Goal: Information Seeking & Learning: Stay updated

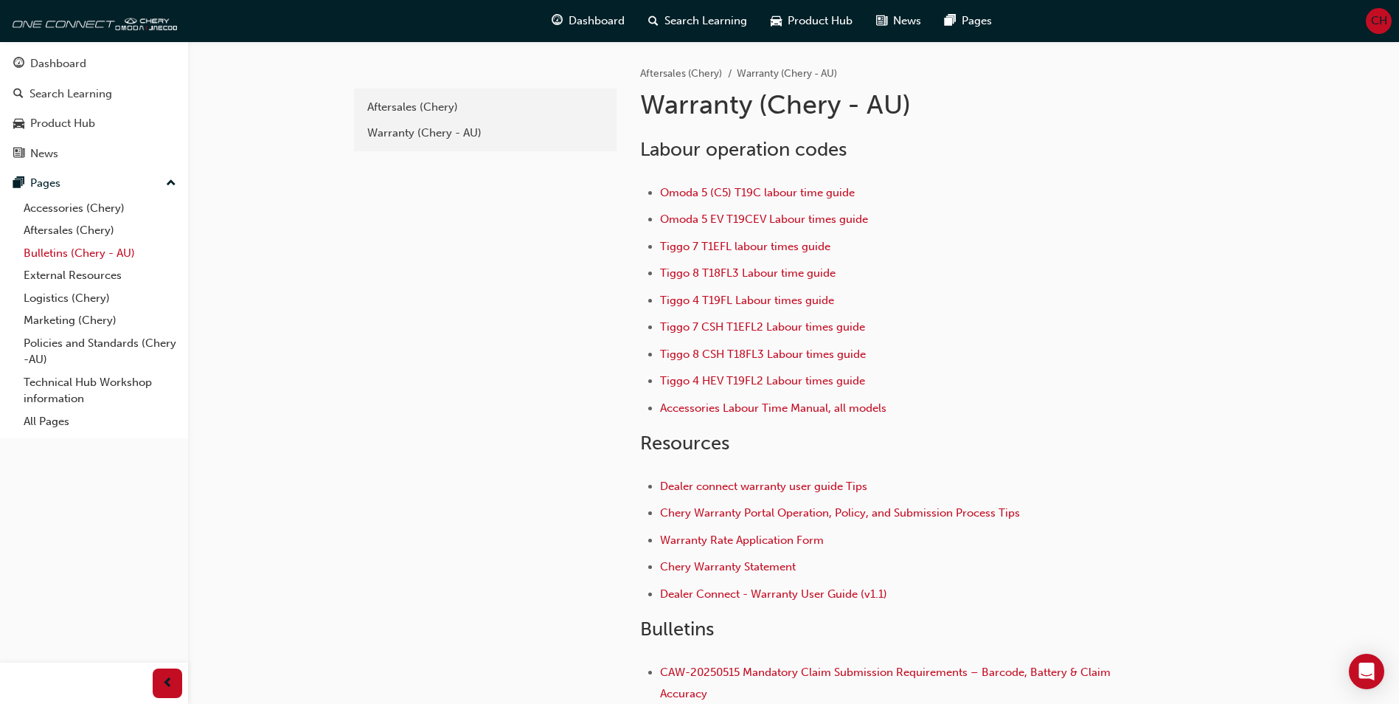
click at [58, 251] on link "Bulletins (Chery - AU)" at bounding box center [100, 253] width 164 height 23
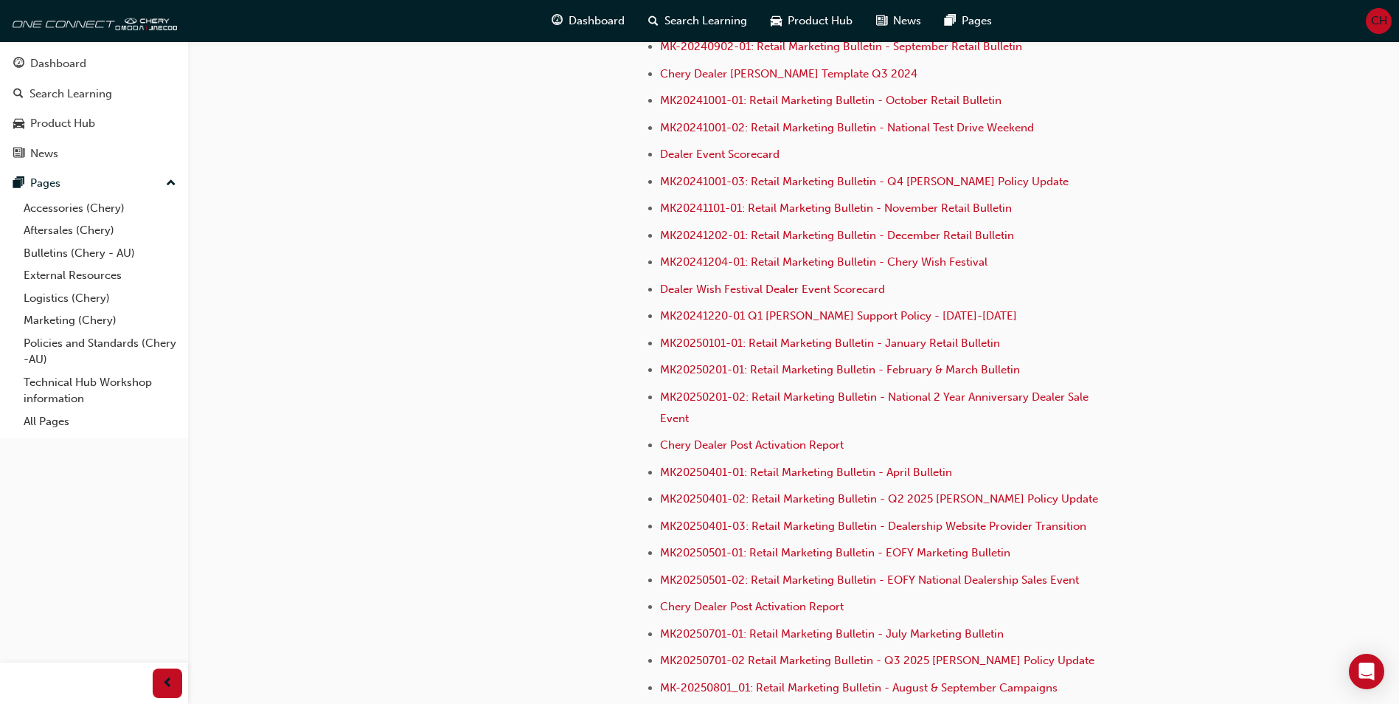
scroll to position [4107, 0]
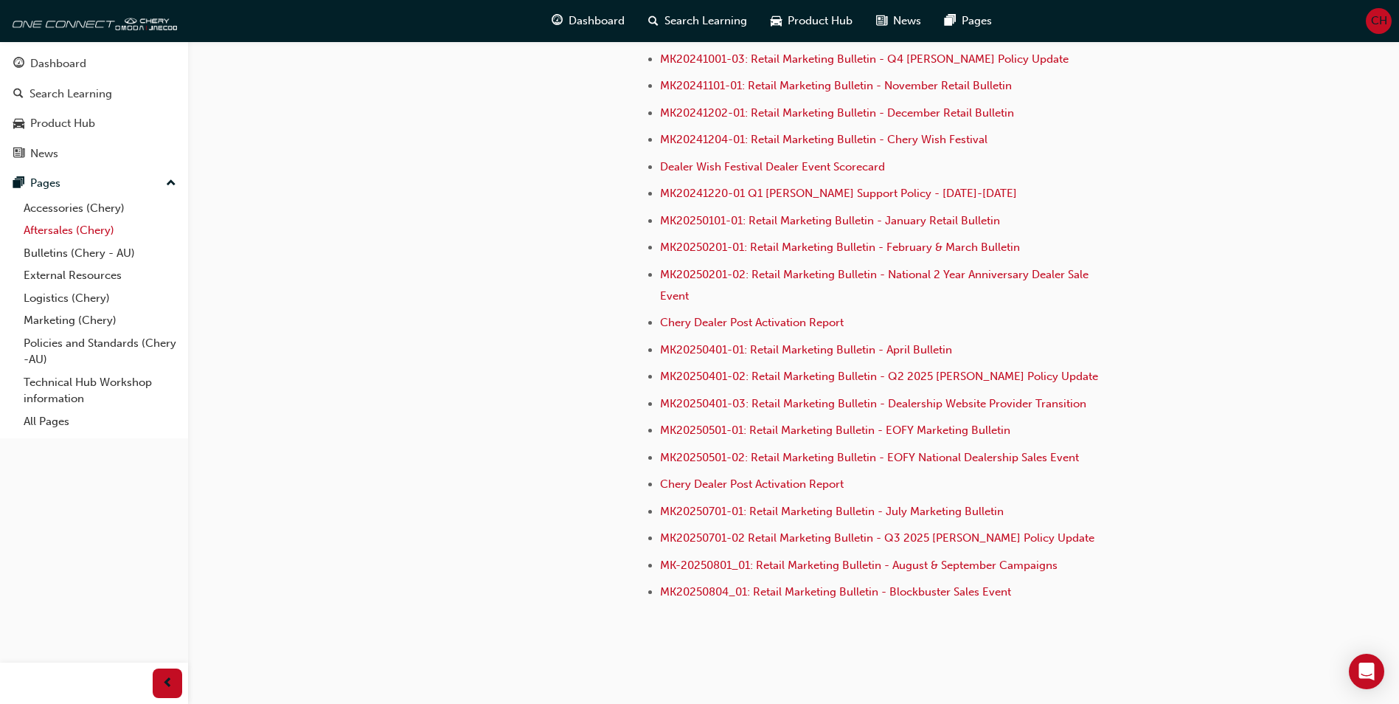
click at [41, 228] on link "Aftersales (Chery)" at bounding box center [100, 230] width 164 height 23
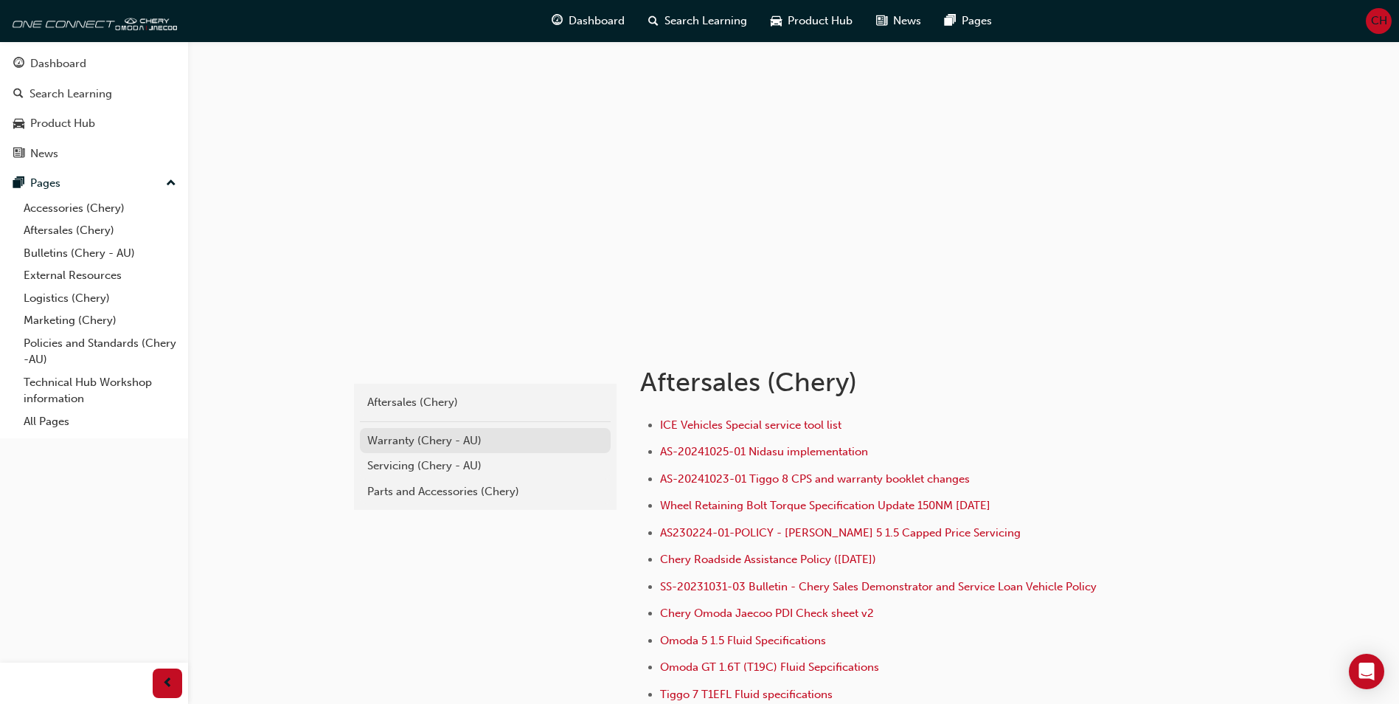
click at [405, 435] on div "Warranty (Chery - AU)" at bounding box center [485, 440] width 236 height 17
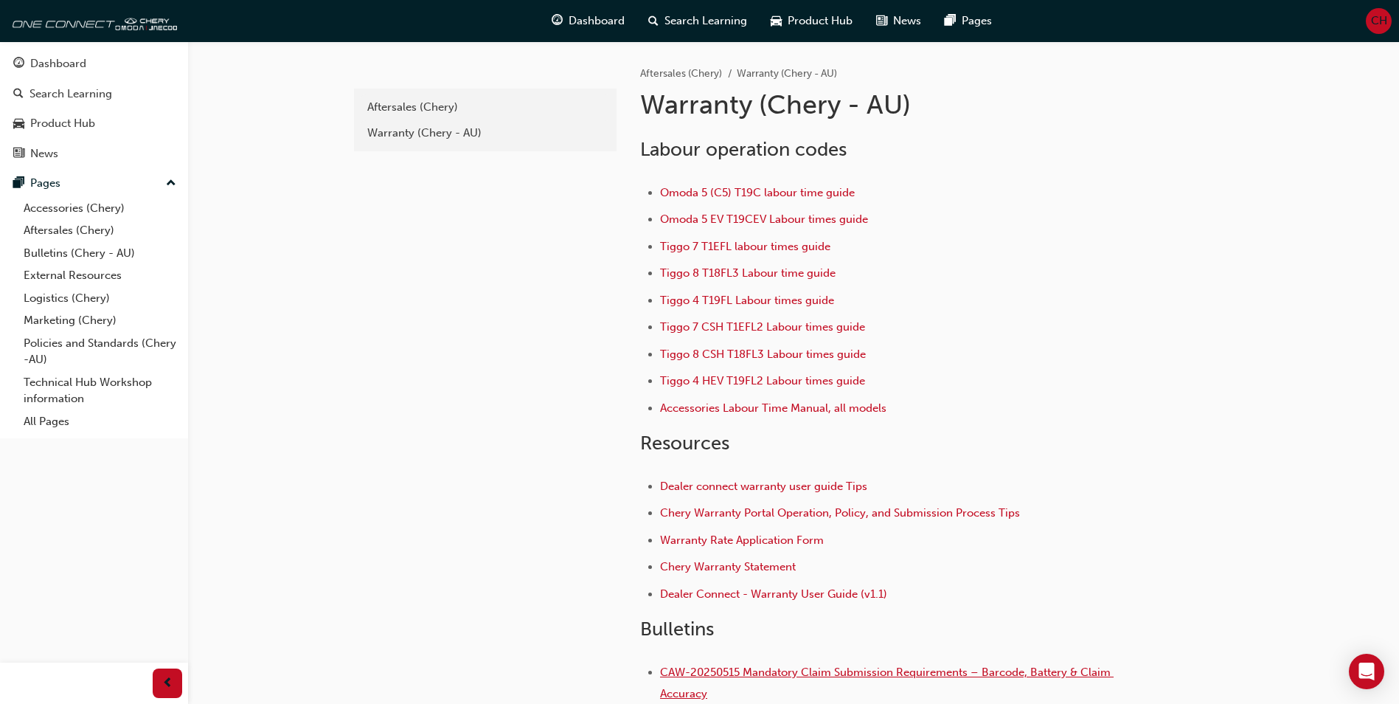
scroll to position [74, 0]
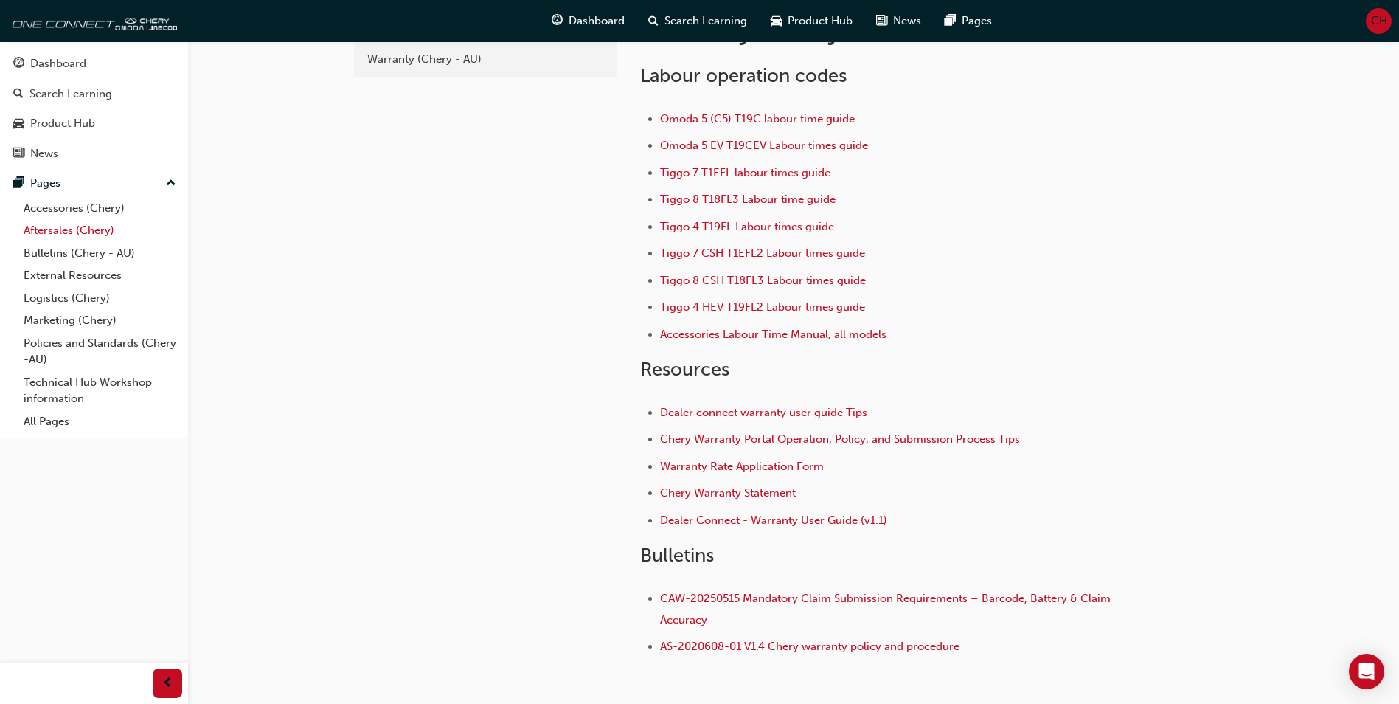
click at [52, 228] on link "Aftersales (Chery)" at bounding box center [100, 230] width 164 height 23
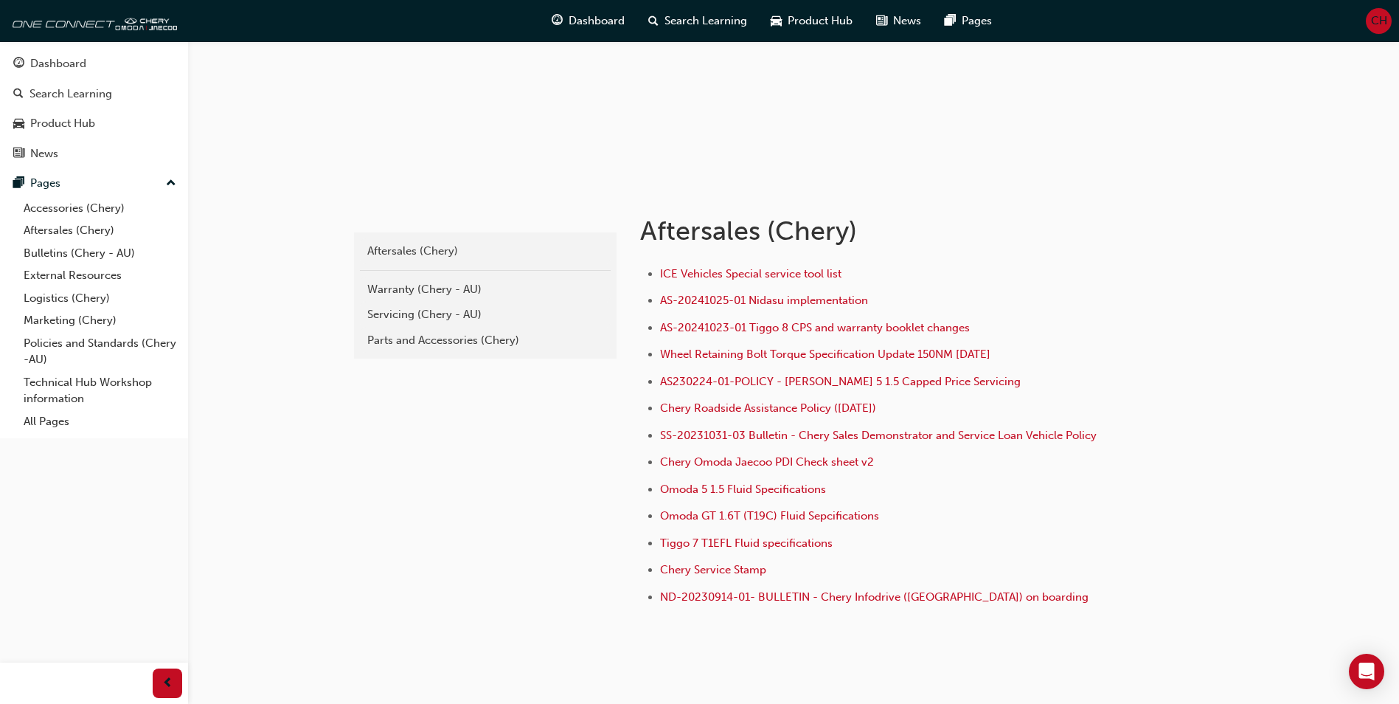
scroll to position [125, 0]
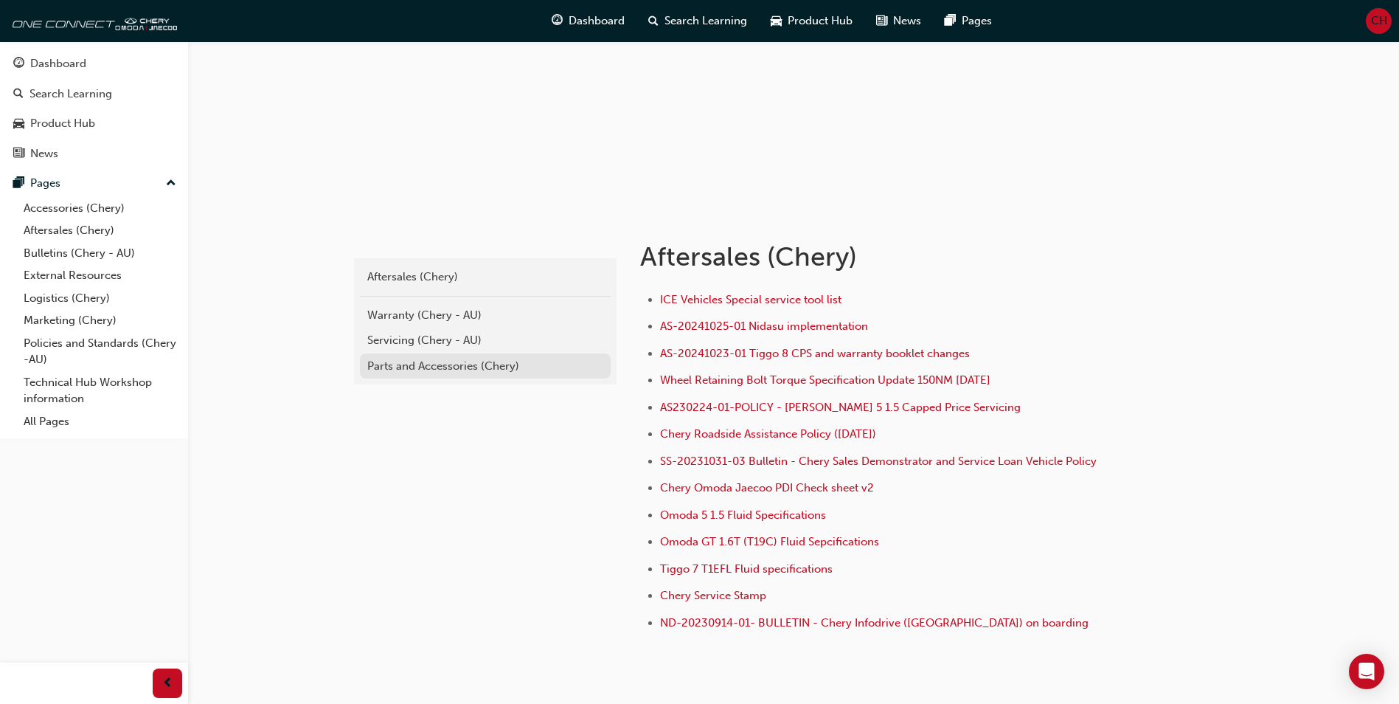
click at [406, 370] on div "Parts and Accessories (Chery)" at bounding box center [485, 366] width 236 height 17
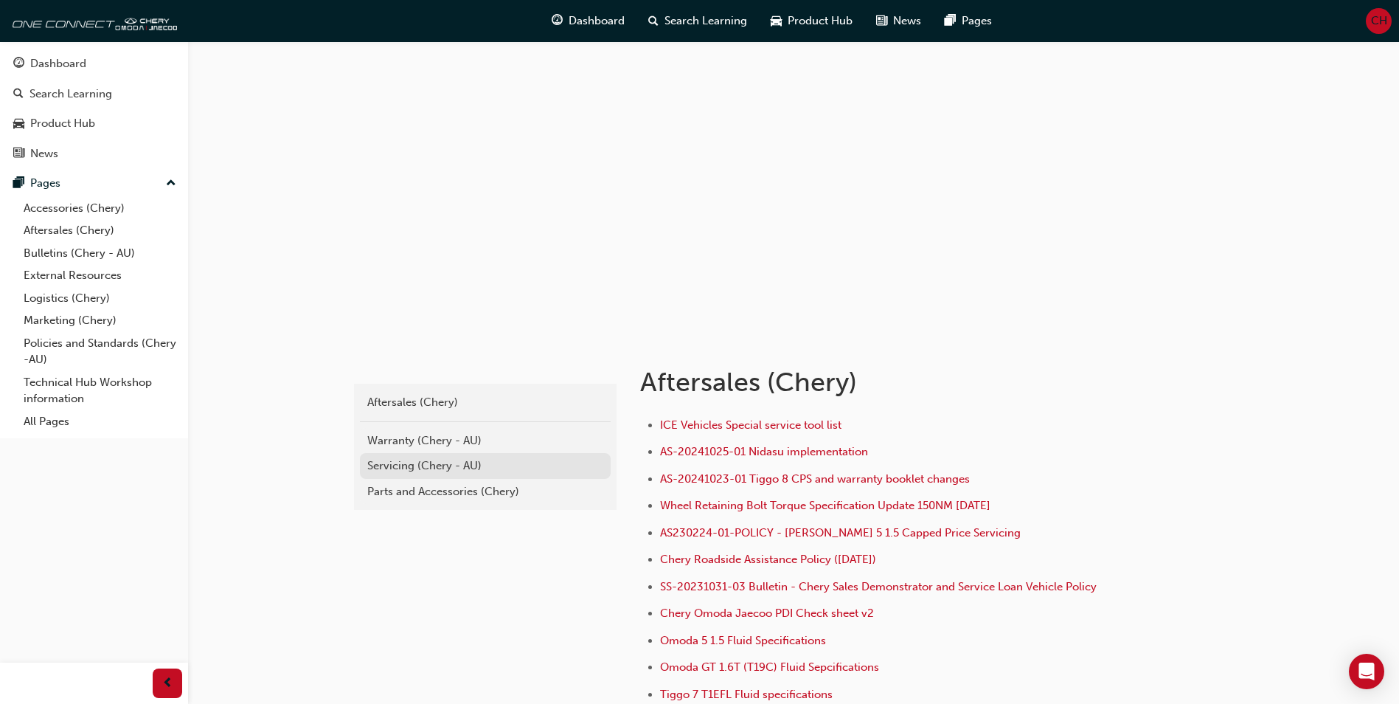
click at [426, 458] on div "Servicing (Chery - AU)" at bounding box center [485, 465] width 236 height 17
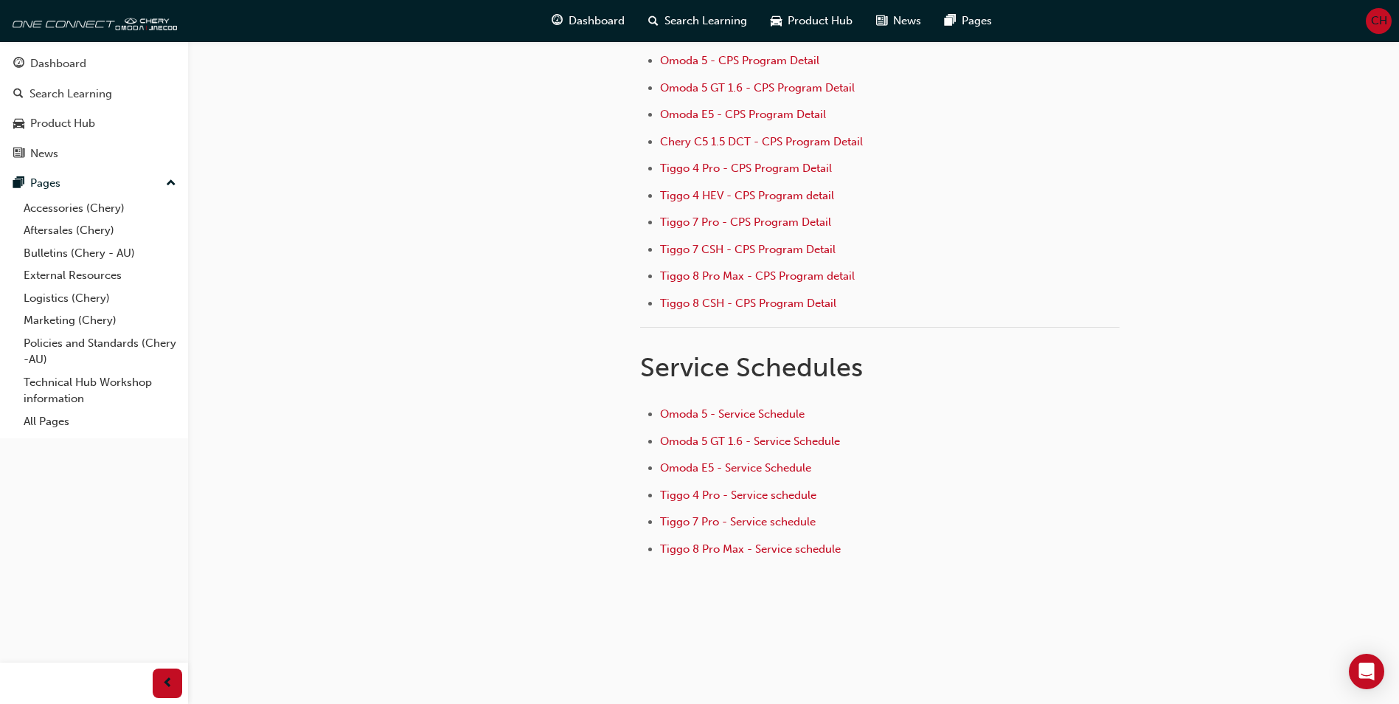
scroll to position [124, 0]
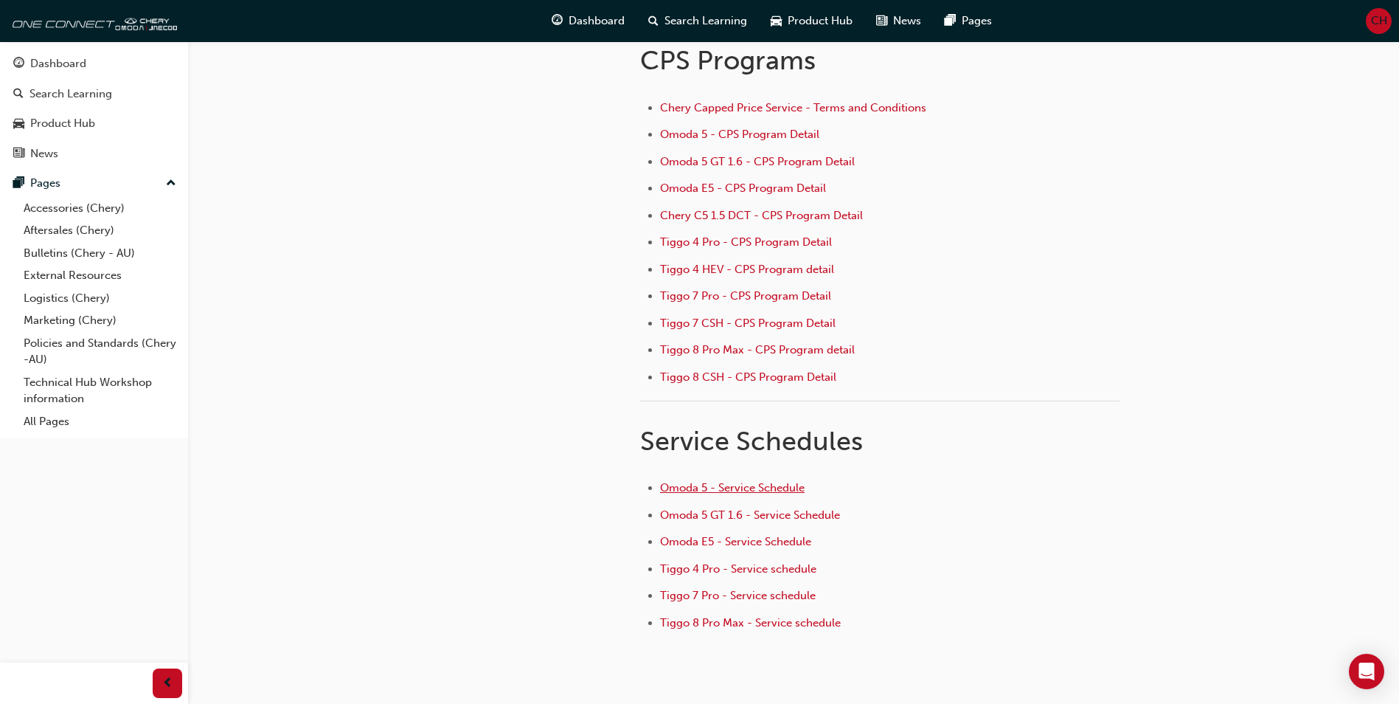
click at [704, 488] on span "Omoda 5 - Service Schedule" at bounding box center [732, 487] width 145 height 13
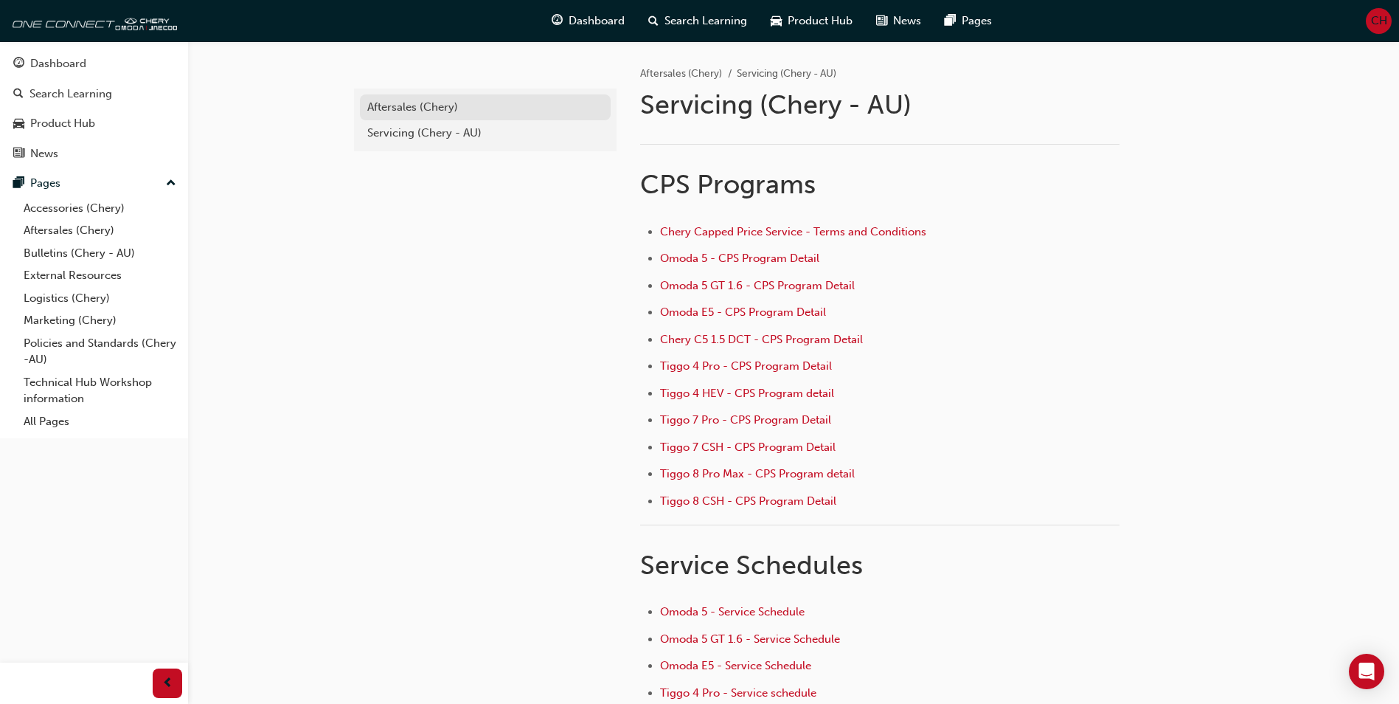
click at [388, 107] on div "Aftersales (Chery)" at bounding box center [485, 107] width 236 height 17
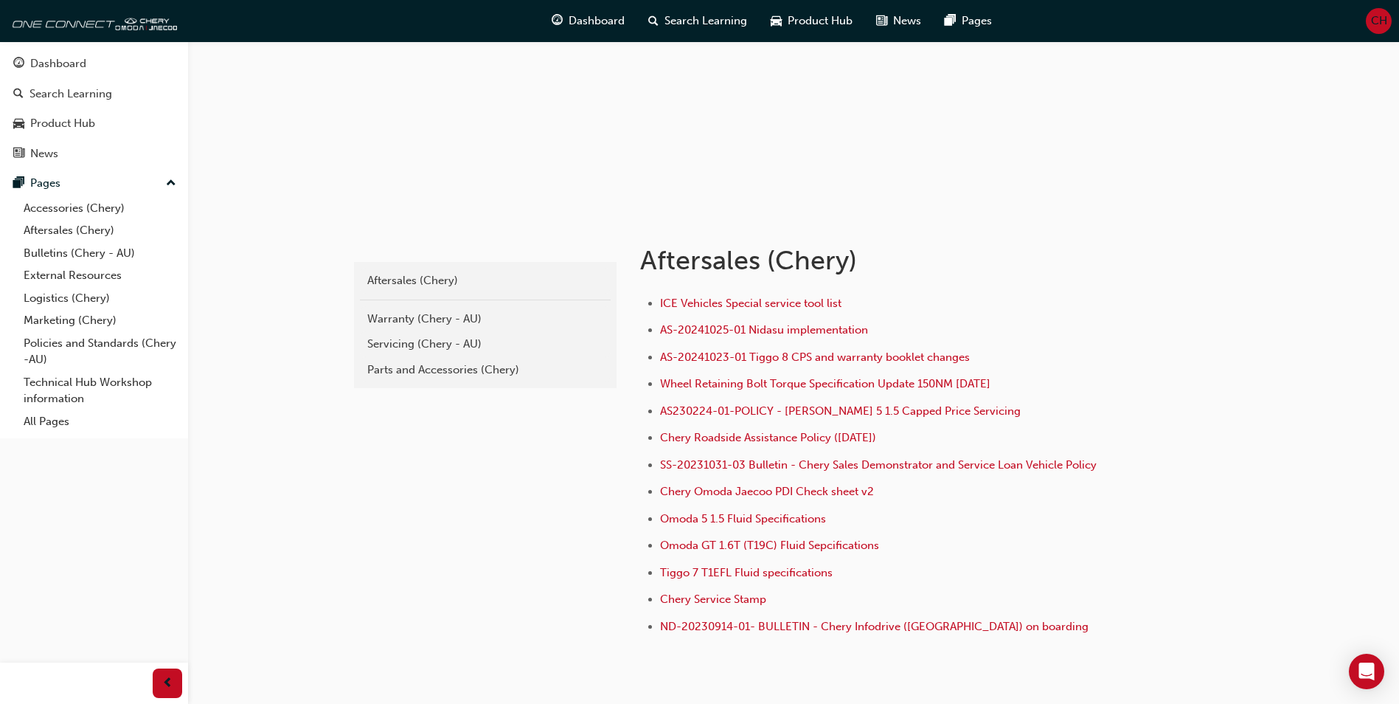
scroll to position [148, 0]
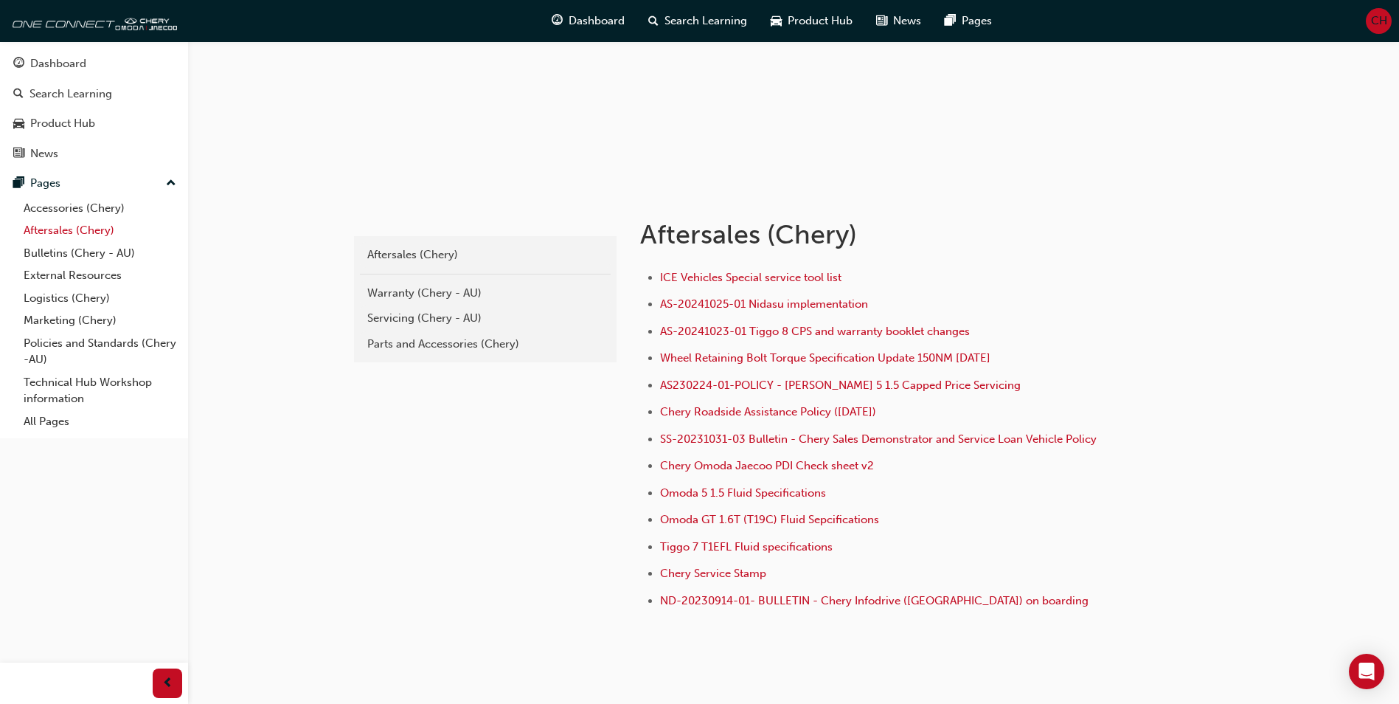
click at [58, 226] on link "Aftersales (Chery)" at bounding box center [100, 230] width 164 height 23
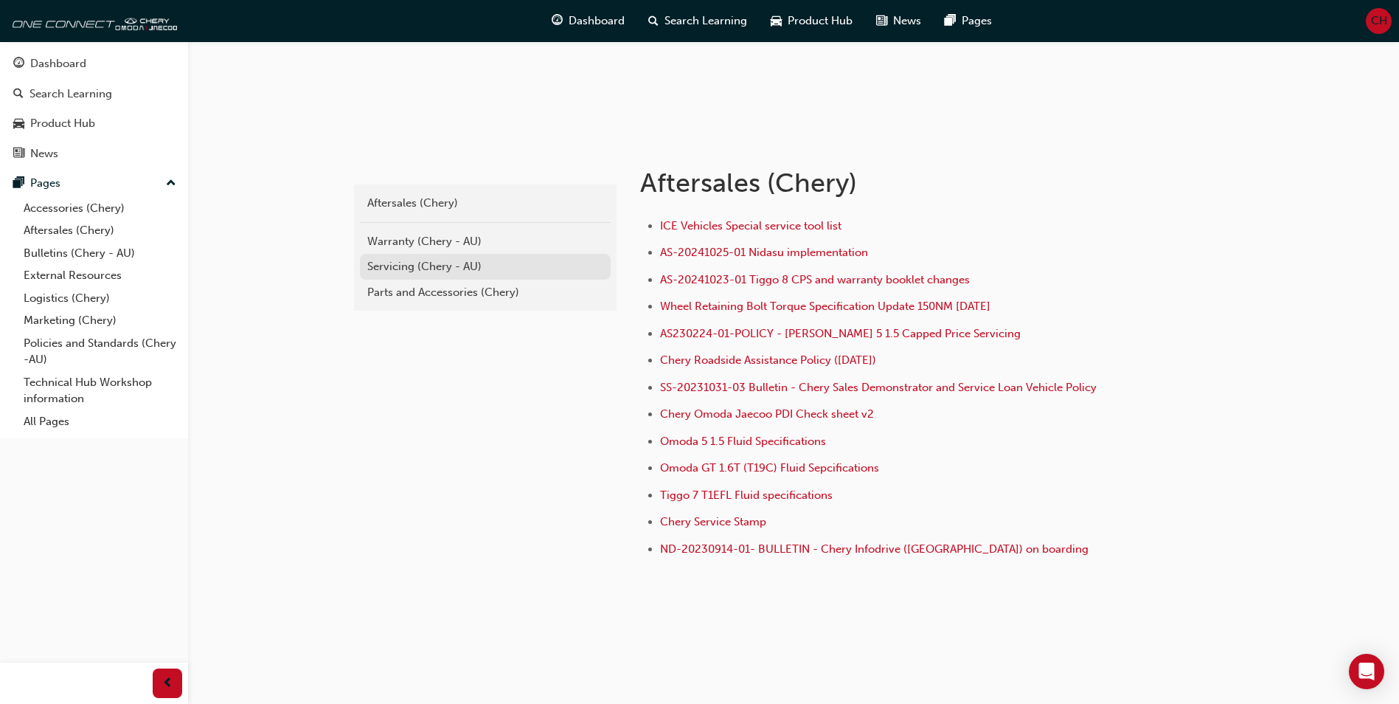
click at [402, 264] on div "Servicing (Chery - AU)" at bounding box center [485, 266] width 236 height 17
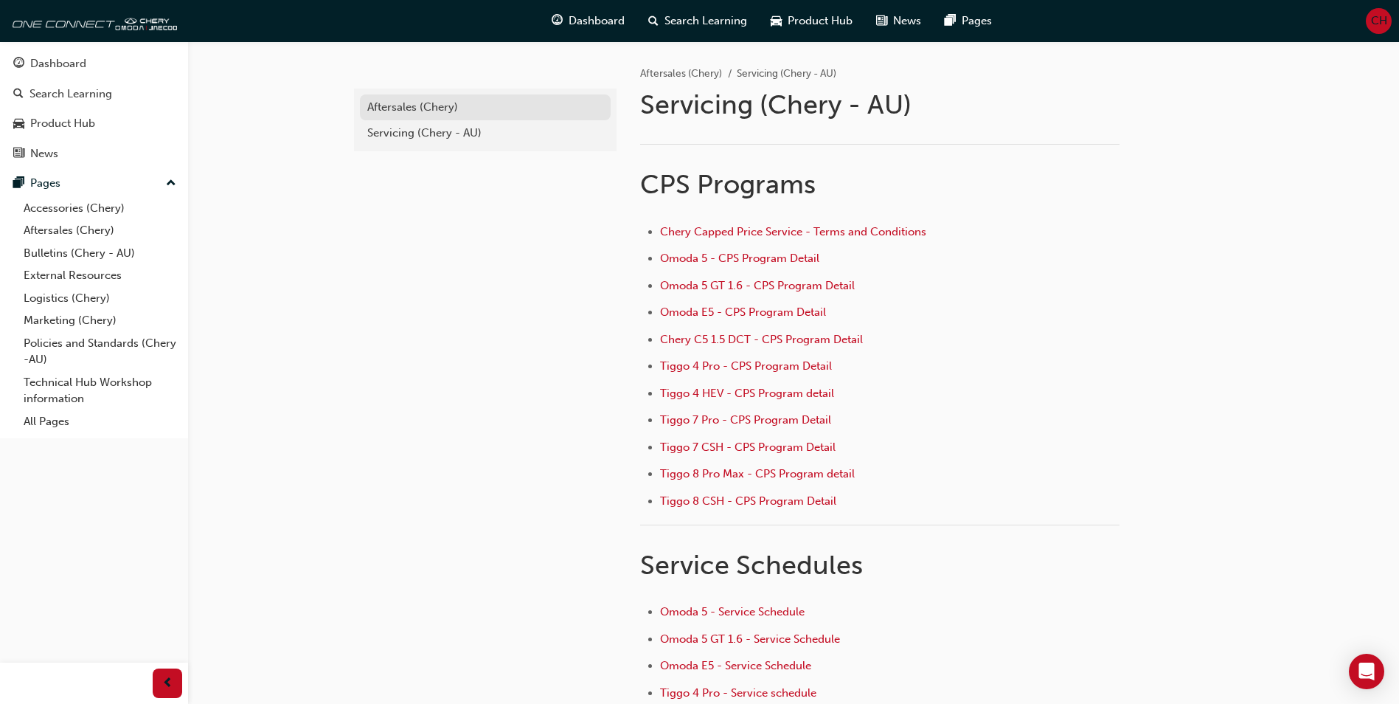
click at [411, 105] on div "Aftersales (Chery)" at bounding box center [485, 107] width 236 height 17
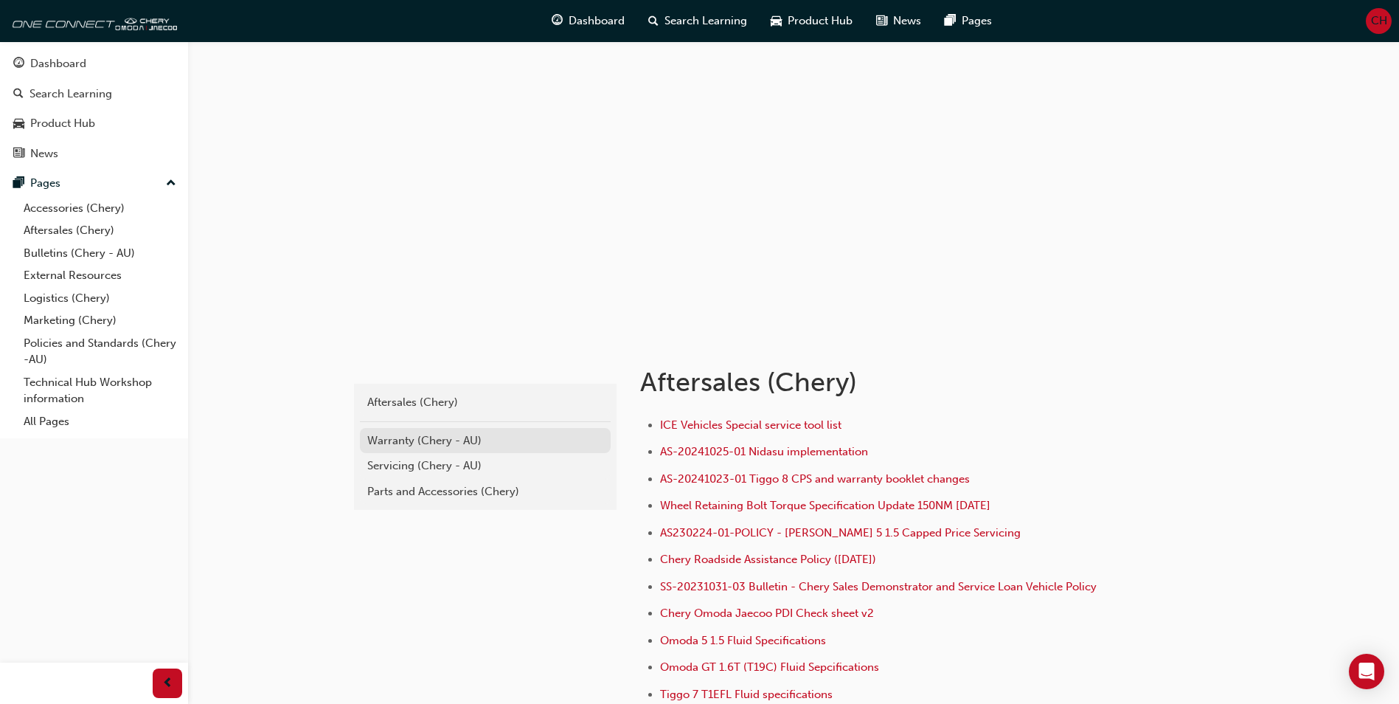
click at [403, 443] on div "Warranty (Chery - AU)" at bounding box center [485, 440] width 236 height 17
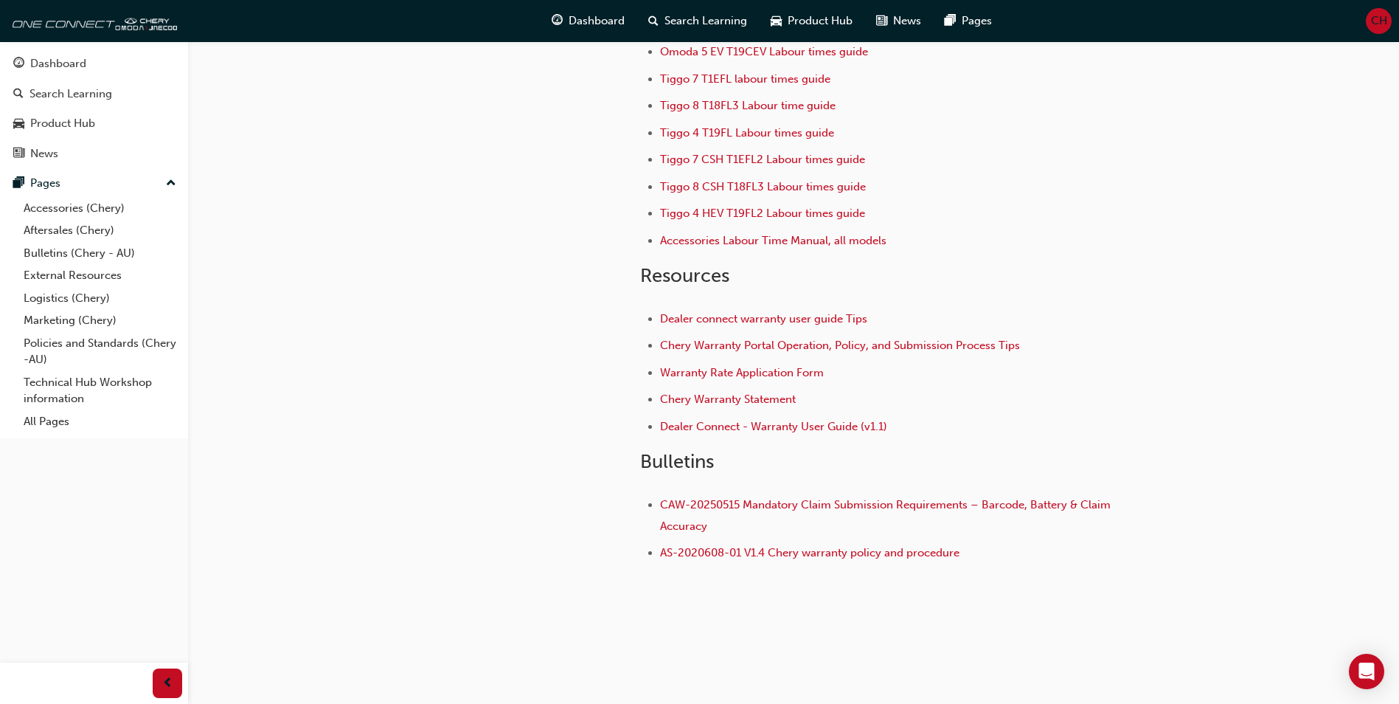
scroll to position [171, 0]
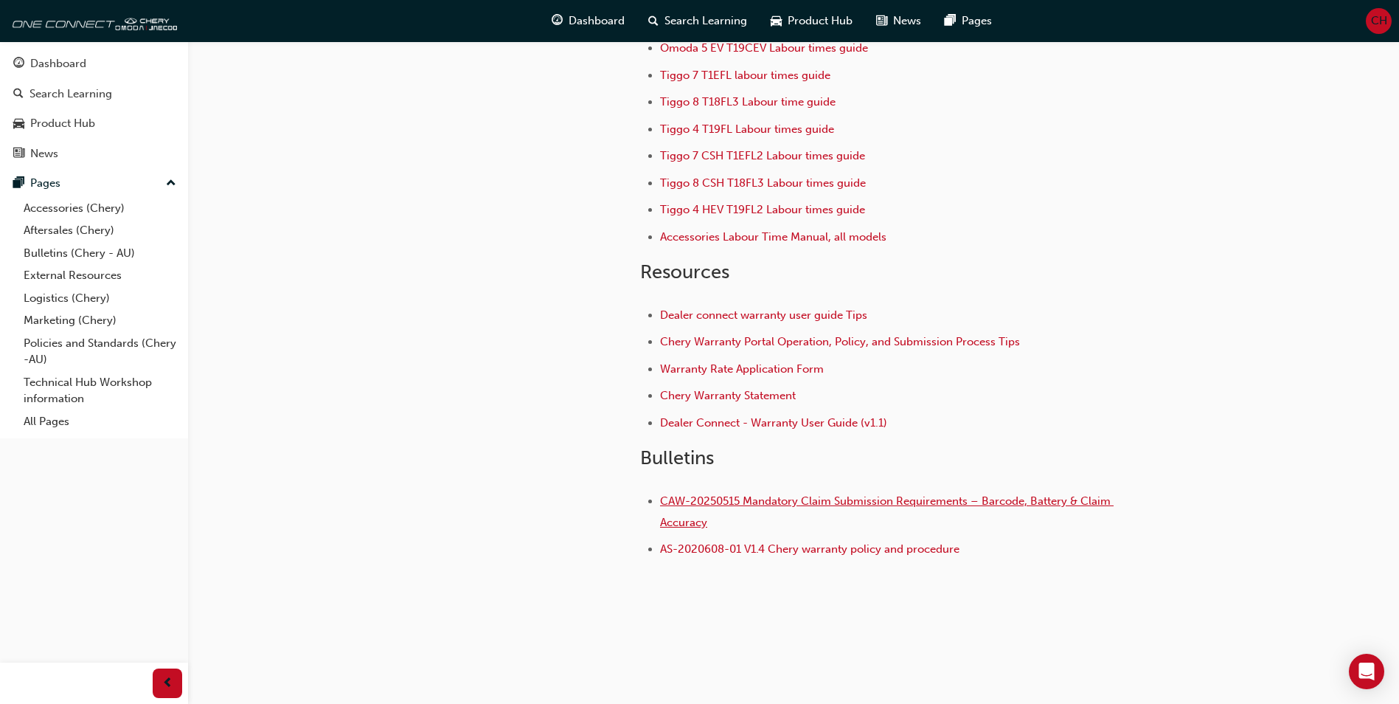
click at [711, 499] on span "CAW-20250515 Mandatory Claim Submission Requirements – Barcode, Battery & Claim…" at bounding box center [887, 511] width 454 height 35
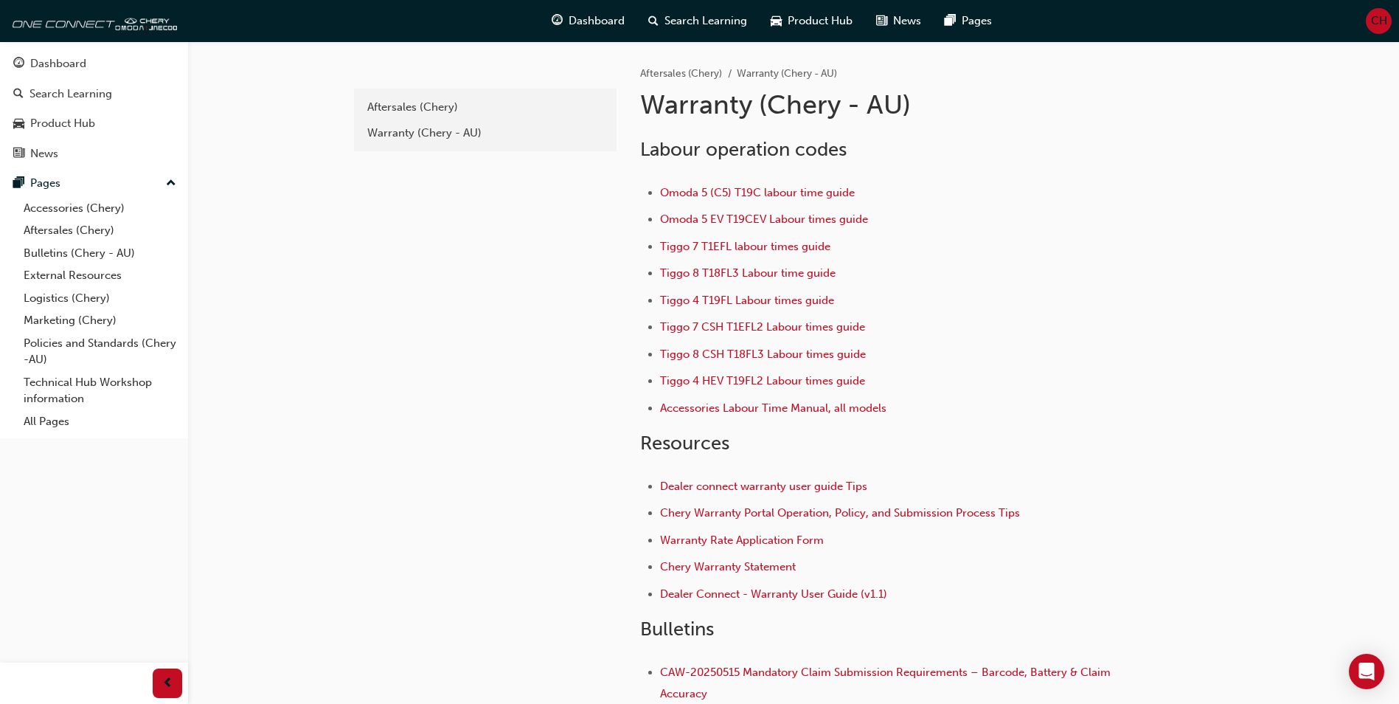
scroll to position [171, 0]
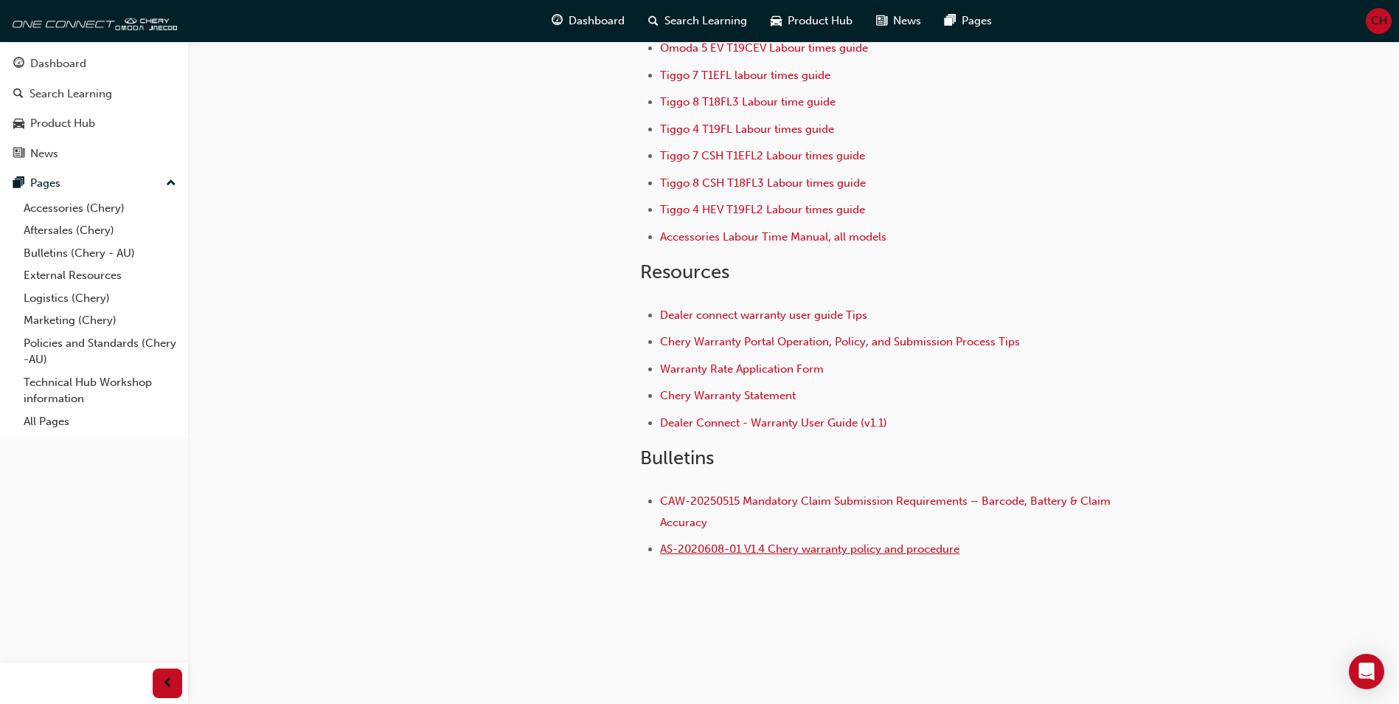
click at [788, 545] on span "AS-2020608-01 V1.4 Chery warranty policy and procedure" at bounding box center [809, 548] width 299 height 13
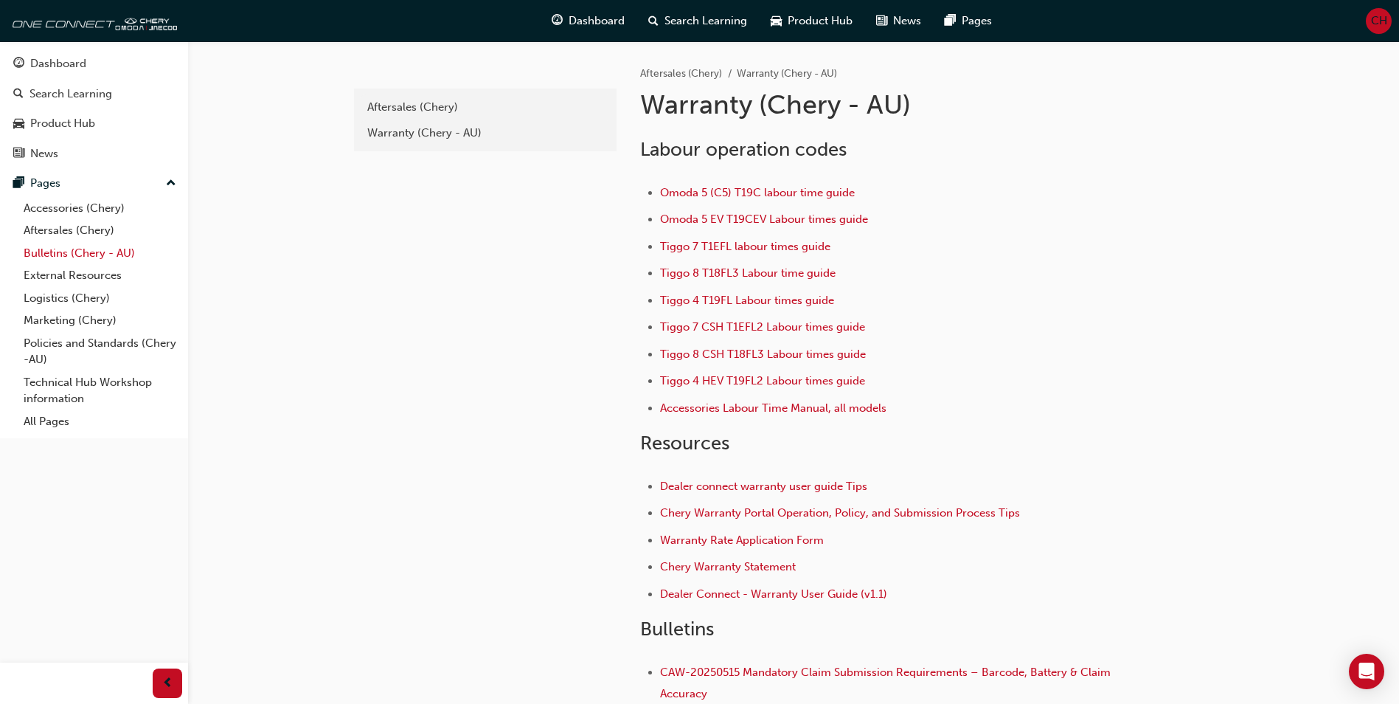
click at [32, 251] on link "Bulletins (Chery - AU)" at bounding box center [100, 253] width 164 height 23
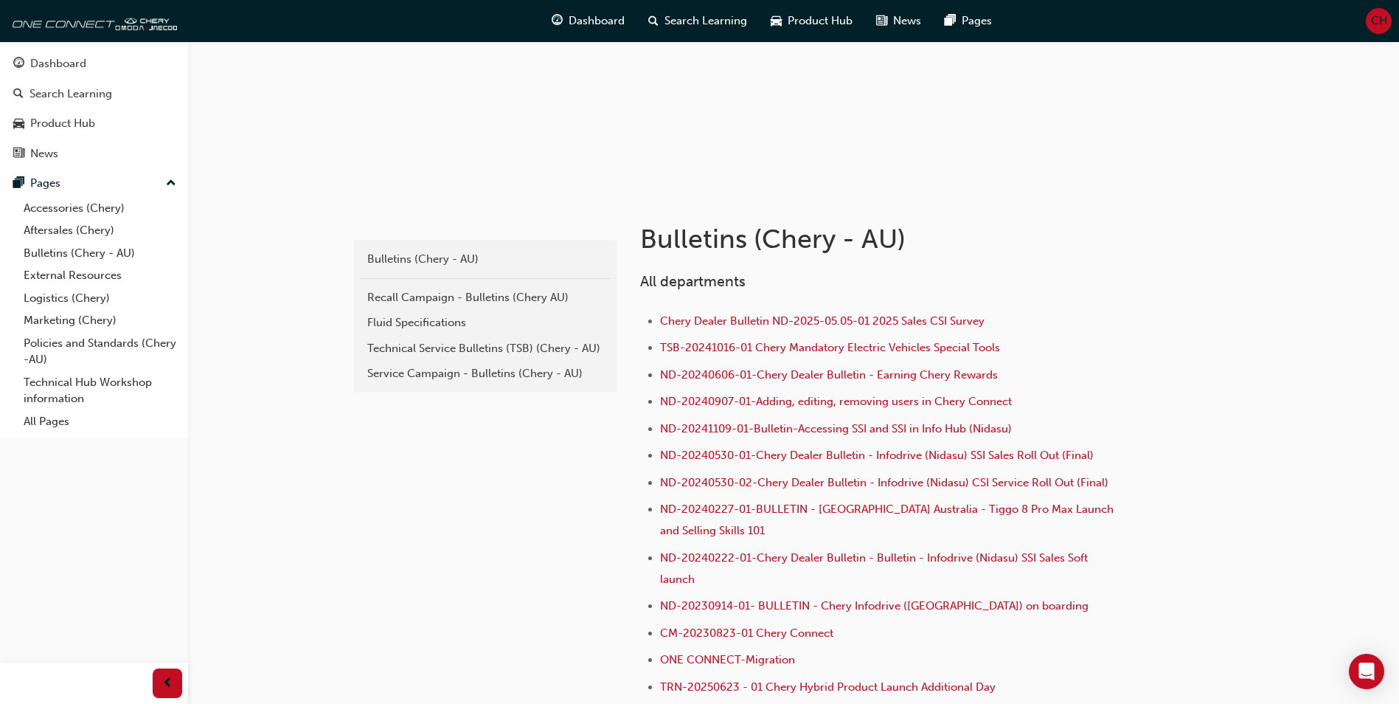
scroll to position [148, 0]
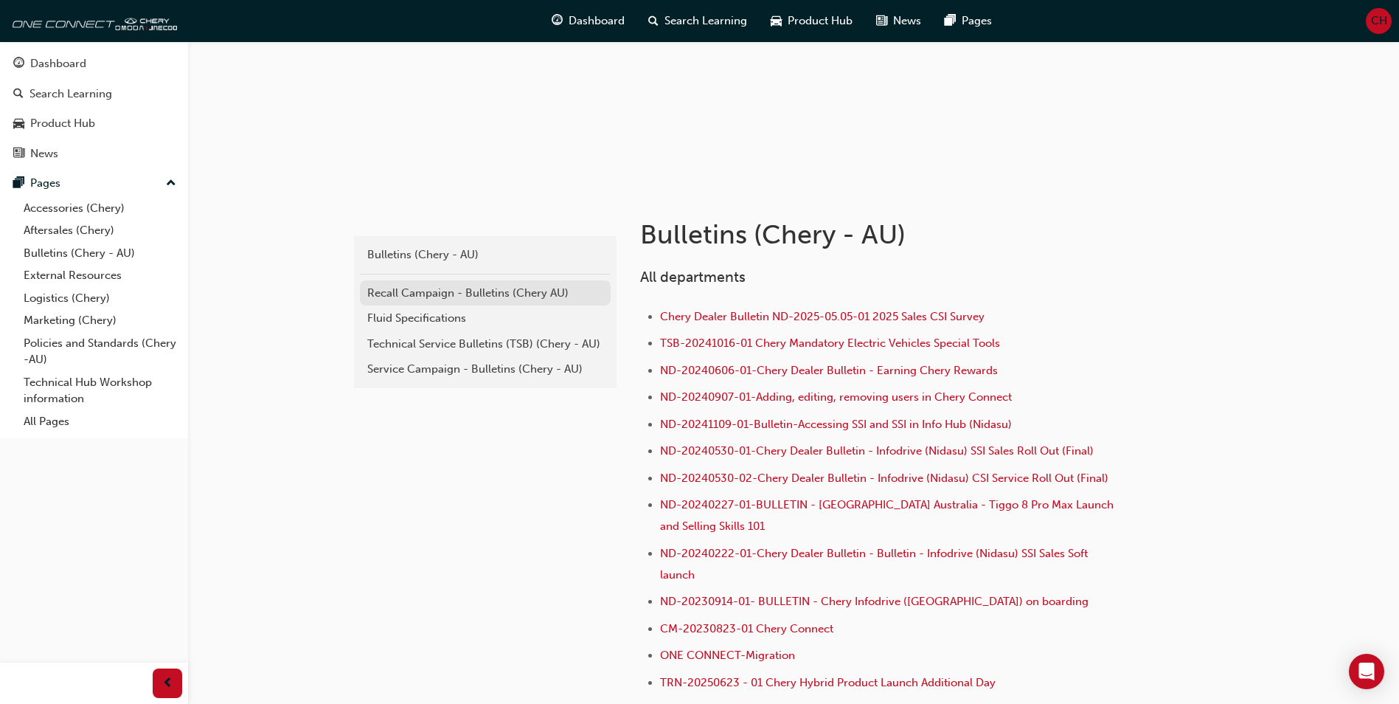
click at [439, 289] on div "Recall Campaign - Bulletins (Chery AU)" at bounding box center [485, 293] width 236 height 17
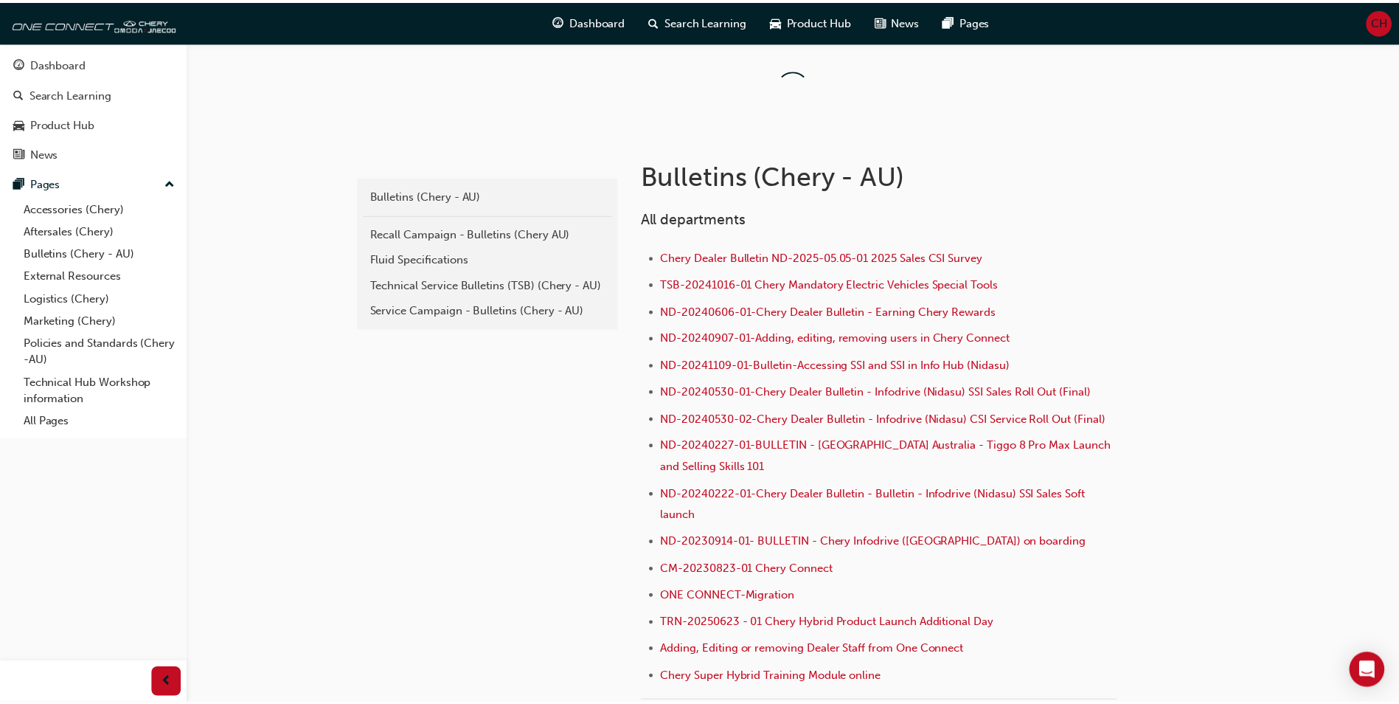
scroll to position [148, 0]
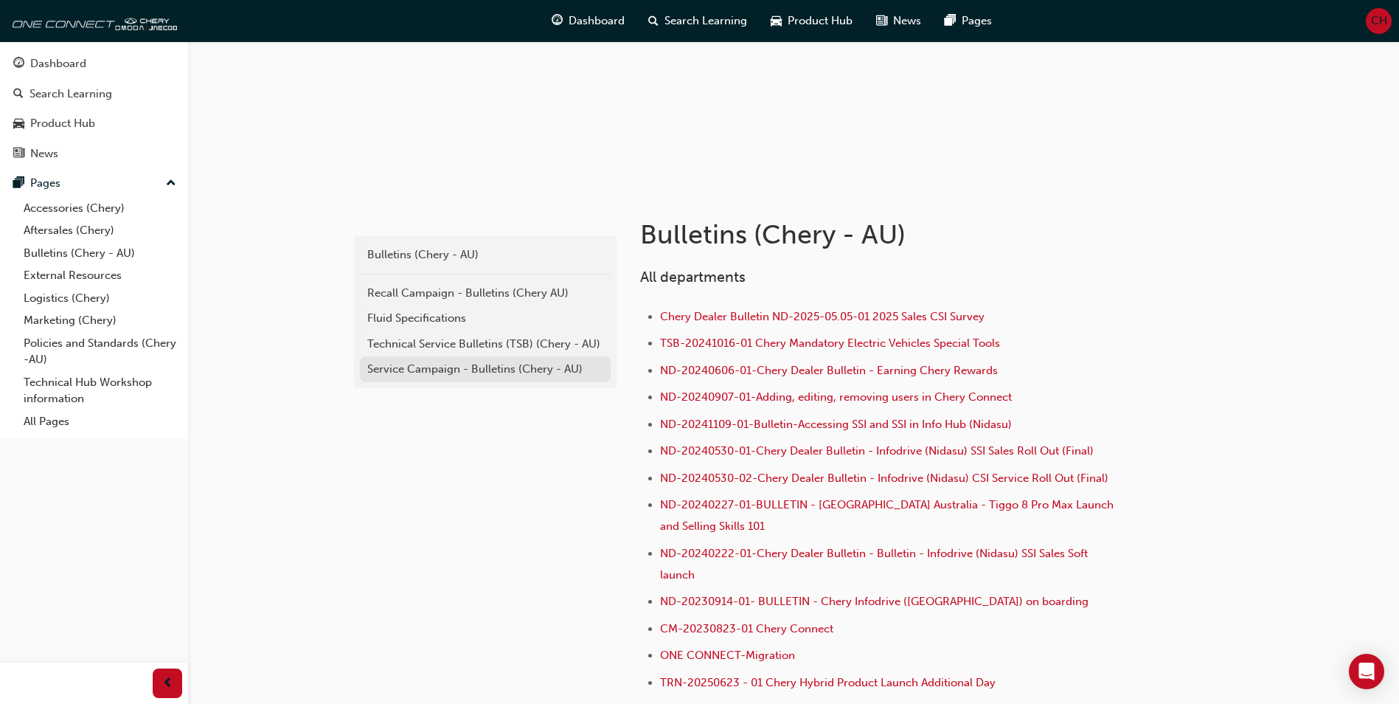
click at [418, 364] on div "Service Campaign - Bulletins (Chery - AU)" at bounding box center [485, 369] width 236 height 17
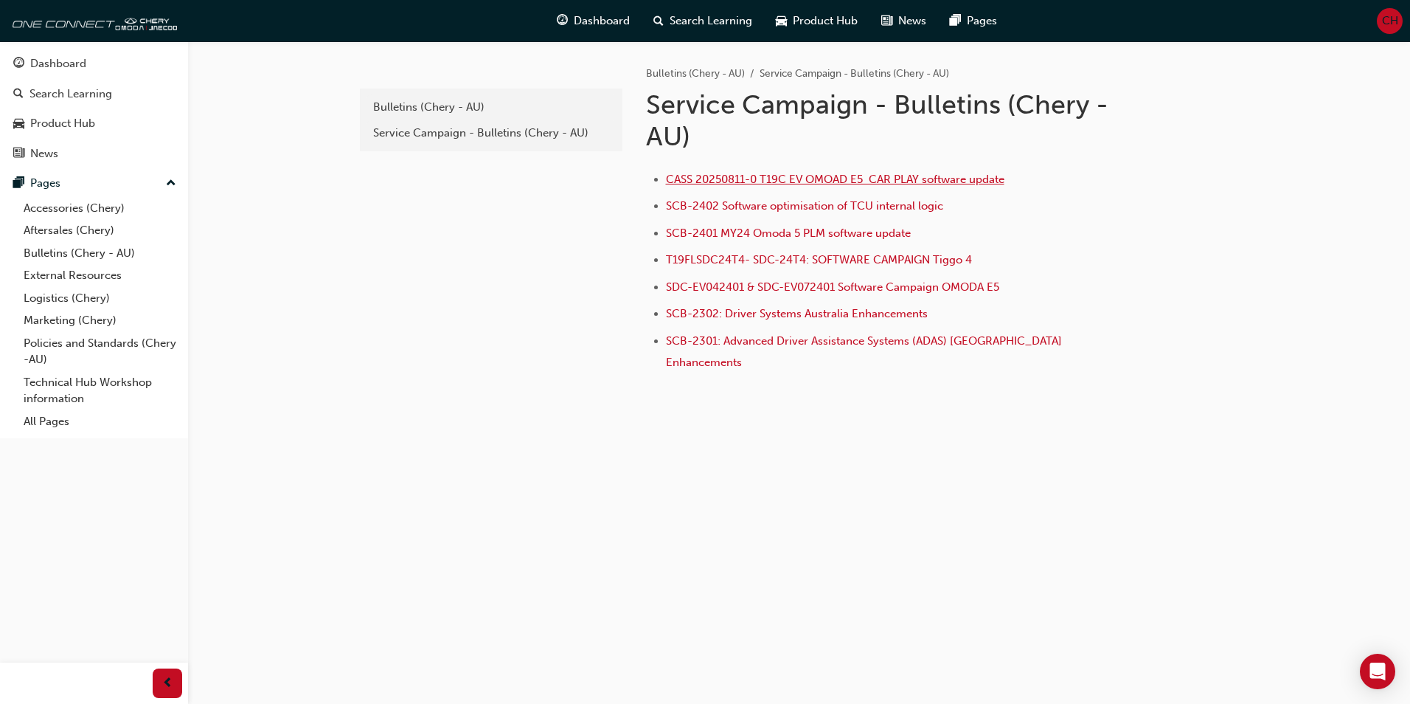
click at [716, 177] on span "CASS 20250811-0 T19C EV OMOAD E5 CAR PLAY software update" at bounding box center [835, 179] width 339 height 13
click at [725, 201] on span "SCB-2402 Software optimisation of TCU internal logic" at bounding box center [804, 205] width 277 height 13
click at [753, 173] on span "CASS 20250811-0 T19C EV OMOAD E5 CAR PLAY software update" at bounding box center [835, 179] width 339 height 13
click at [743, 201] on span "SCB-2402 Software optimisation of TCU internal logic" at bounding box center [804, 205] width 277 height 13
click at [742, 230] on span "SCB-2401 MY24 Omoda 5 PLM software update" at bounding box center [788, 232] width 245 height 13
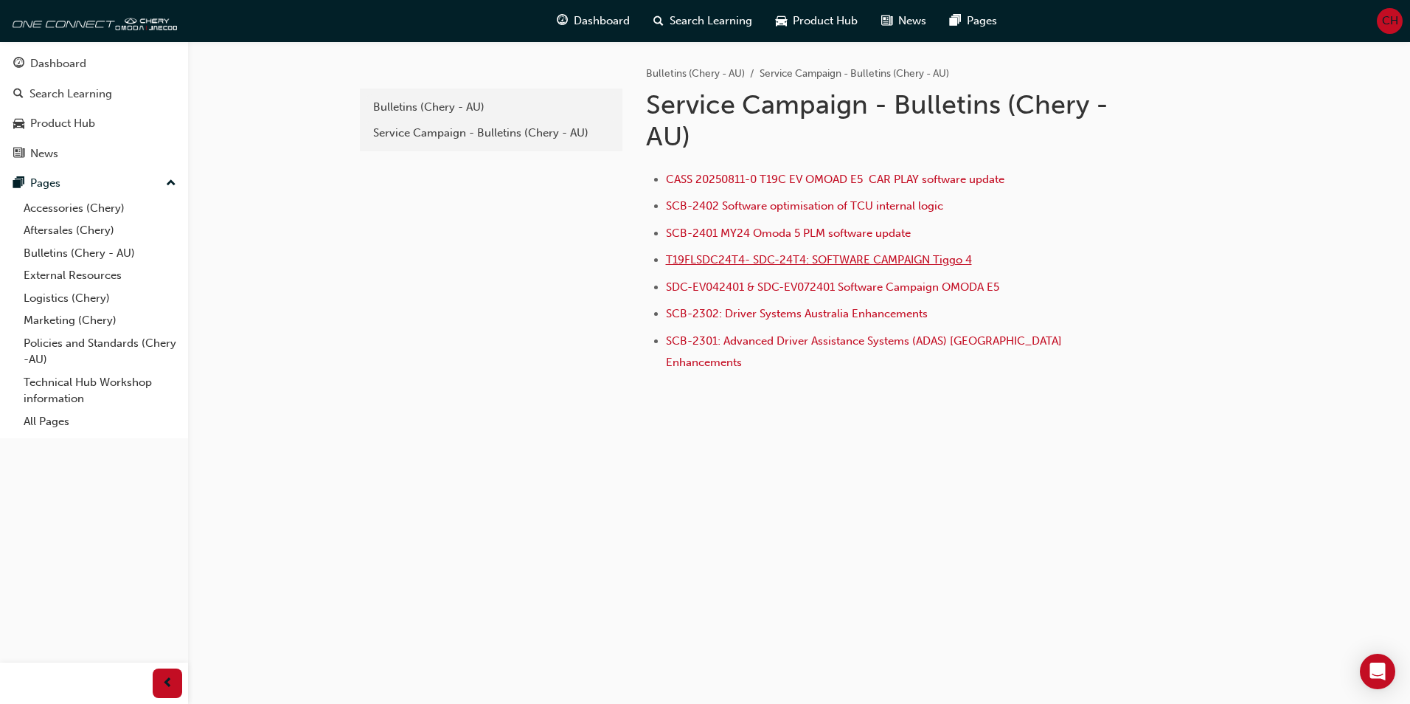
click at [722, 256] on span "T19FLSDC24T4- SDC-24T4: SOFTWARE CAMPAIGN Tiggo 4" at bounding box center [819, 259] width 306 height 13
click at [720, 310] on span "SCB-2302: Driver Systems Australia Enhancements" at bounding box center [797, 313] width 262 height 13
click at [712, 340] on span "SCB-2301: Advanced Driver Assistance Systems (ADAS) [GEOGRAPHIC_DATA] Enhanceme…" at bounding box center [865, 351] width 399 height 35
click at [735, 282] on span "SDC-EV042401 & SDC-EV072401 Software Campaign OMODA E5" at bounding box center [832, 286] width 333 height 13
